Goal: Transaction & Acquisition: Purchase product/service

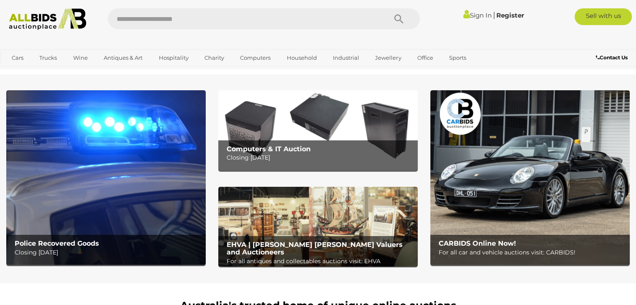
click at [5, 161] on div "Police Recovered Goods Closing [DATE]" at bounding box center [106, 181] width 212 height 183
click at [60, 156] on img at bounding box center [105, 177] width 199 height 175
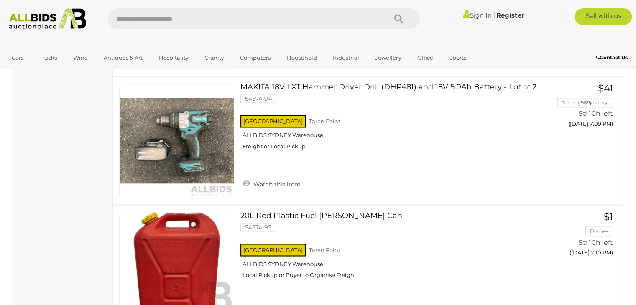
scroll to position [1335, 0]
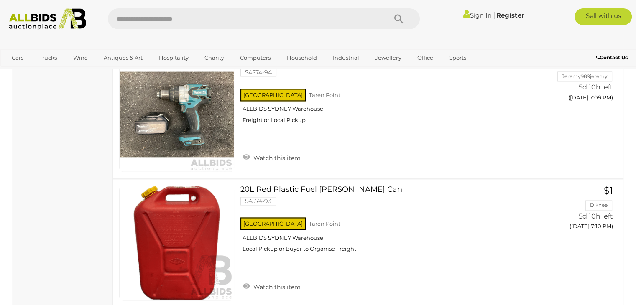
drag, startPoint x: 637, startPoint y: 217, endPoint x: 590, endPoint y: 212, distance: 46.7
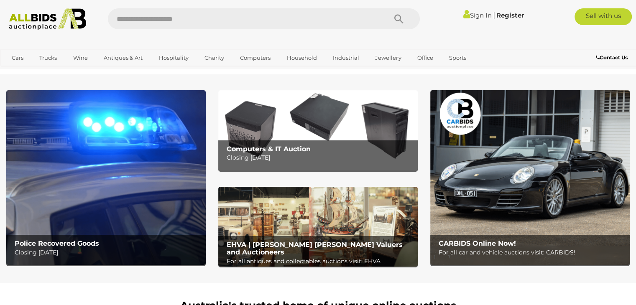
click at [488, 148] on img at bounding box center [529, 177] width 199 height 175
